Goal: Find specific page/section: Find specific page/section

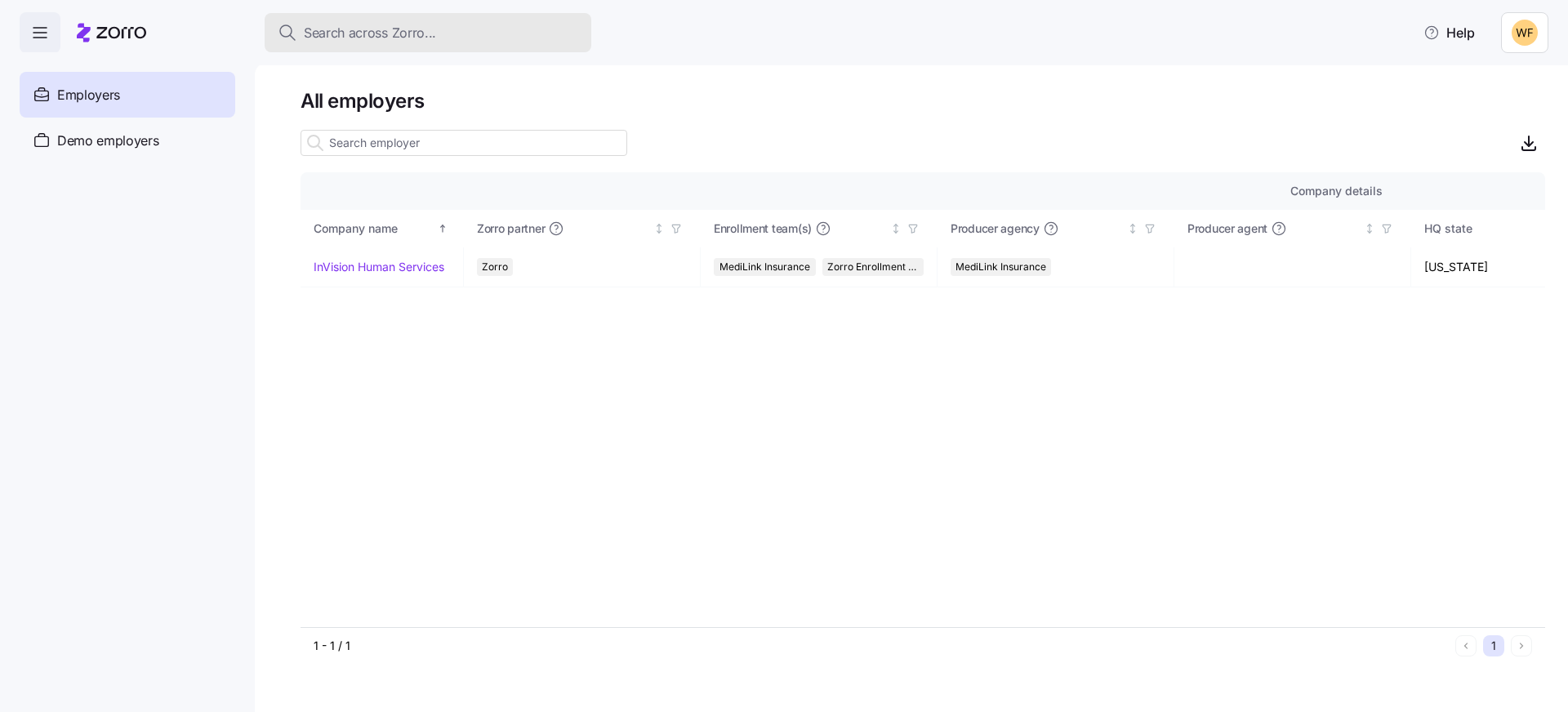
click at [384, 22] on span "Search across Zorro..." at bounding box center [370, 33] width 133 height 21
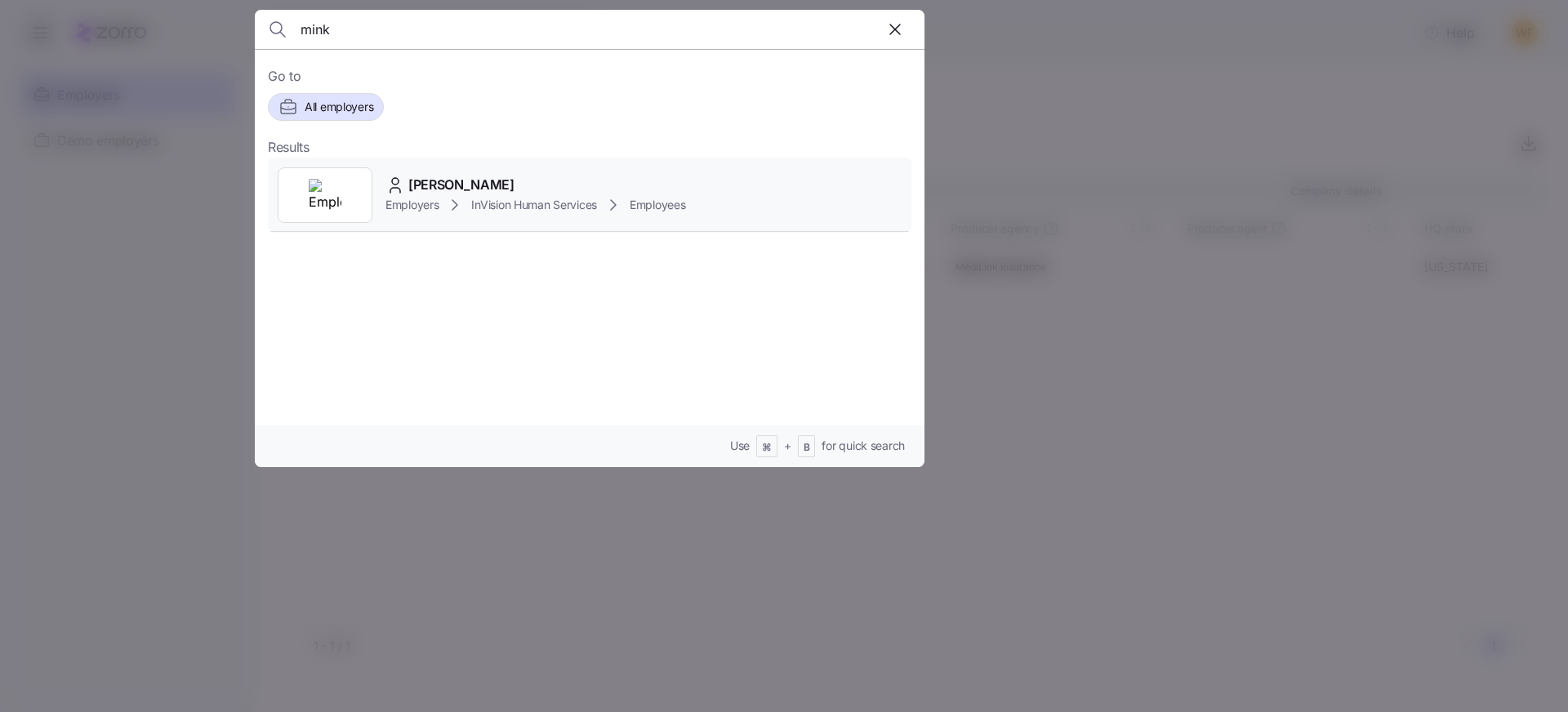
type input "mink"
click at [458, 205] on icon at bounding box center [454, 205] width 5 height 9
